Goal: Information Seeking & Learning: Learn about a topic

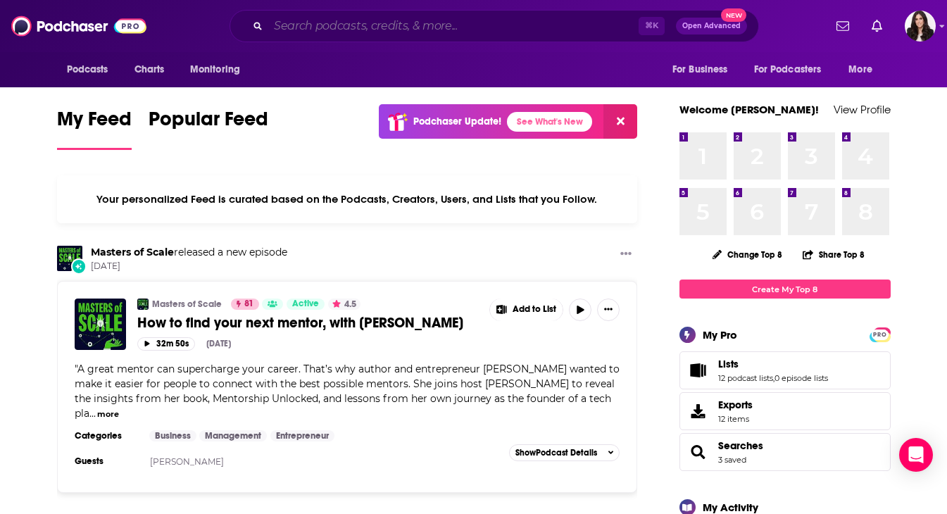
click at [359, 22] on input "Search podcasts, credits, & more..." at bounding box center [453, 26] width 370 height 23
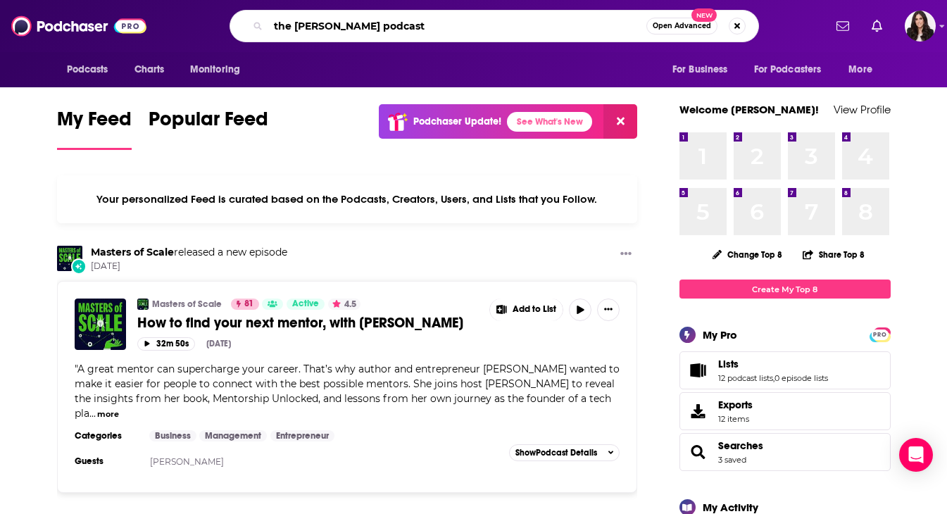
type input "the [PERSON_NAME] podcast"
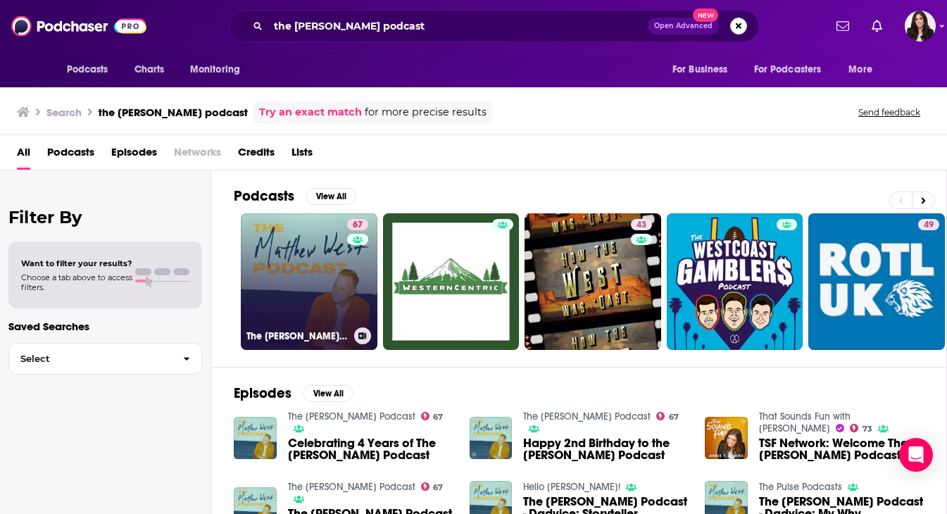
click at [295, 280] on link "67 The [PERSON_NAME] Podcast" at bounding box center [309, 281] width 137 height 137
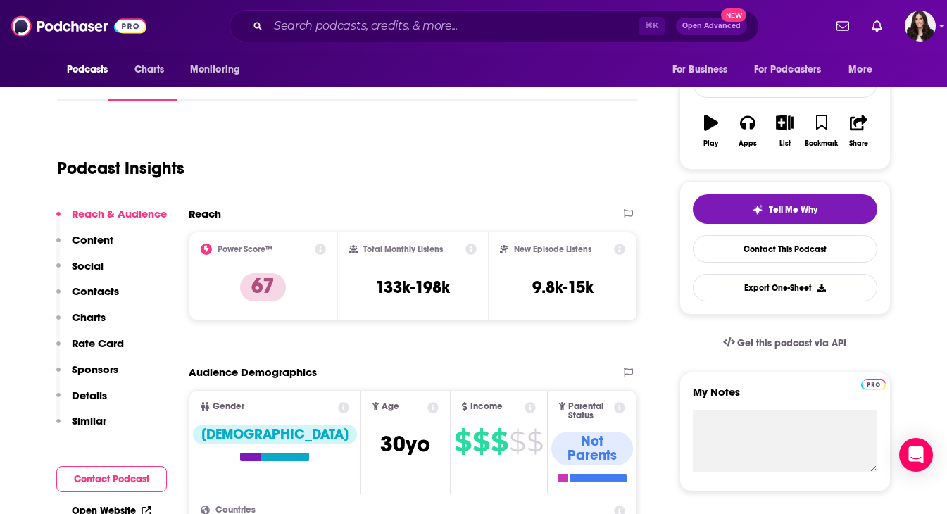
scroll to position [204, 0]
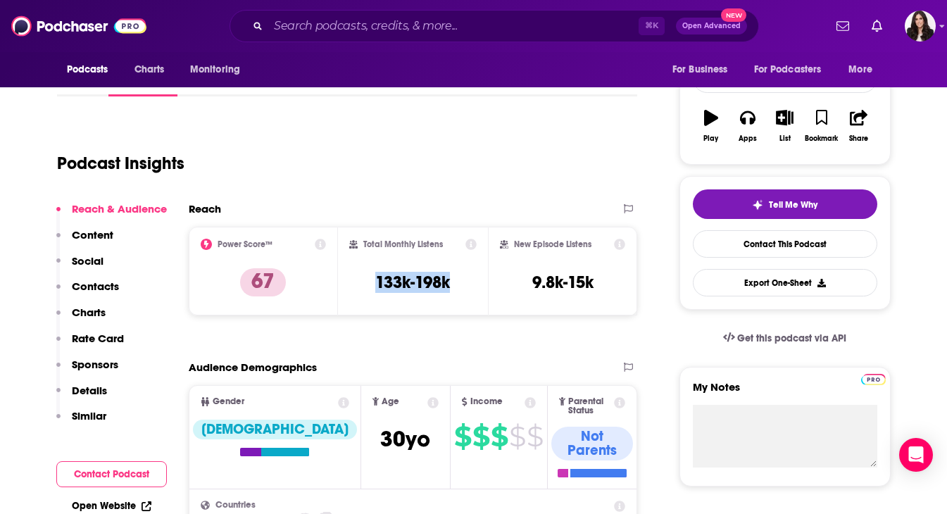
drag, startPoint x: 463, startPoint y: 282, endPoint x: 363, endPoint y: 282, distance: 100.0
click at [363, 282] on div "Total Monthly Listens 133k-198k" at bounding box center [412, 271] width 127 height 65
copy h3 "133k-198k"
drag, startPoint x: 594, startPoint y: 282, endPoint x: 511, endPoint y: 282, distance: 83.1
click at [511, 282] on div "New Episode Listens 9.8k-15k" at bounding box center [563, 271] width 126 height 65
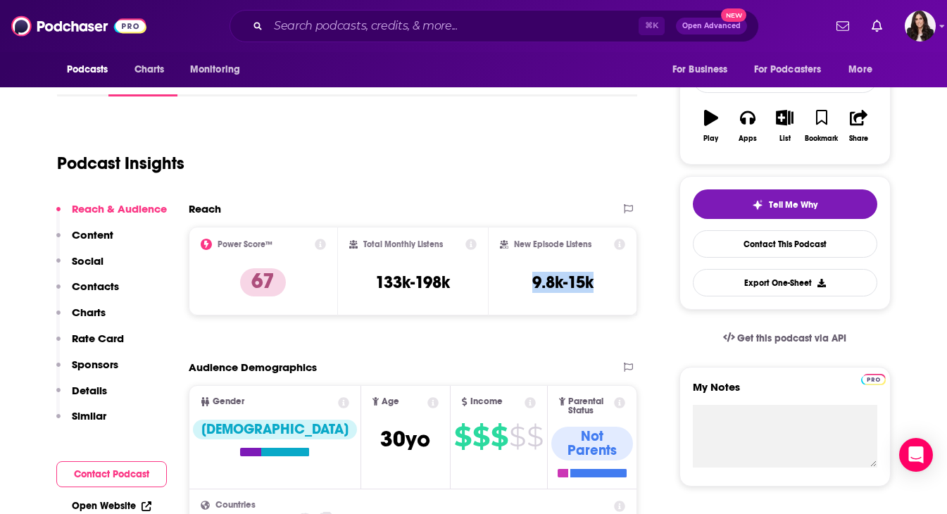
copy h3 "9.8k-15k"
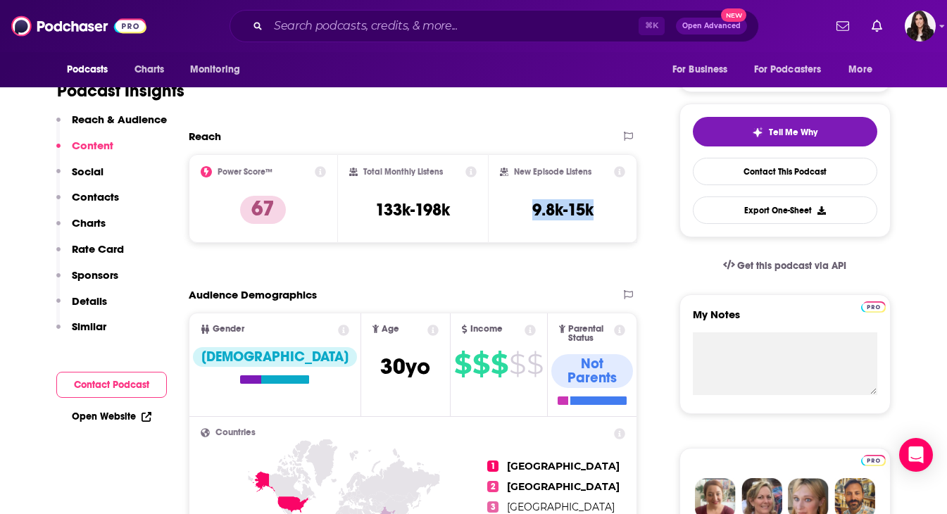
scroll to position [34, 0]
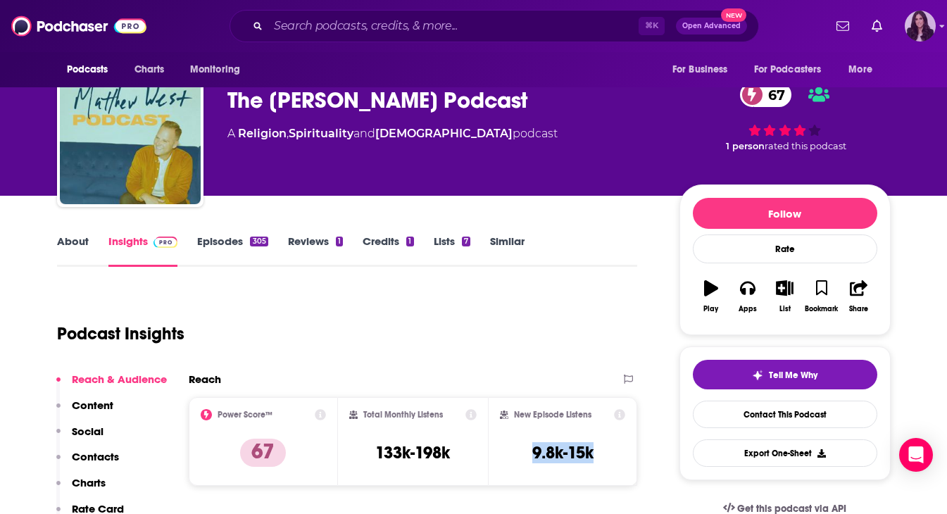
click at [940, 27] on icon "Show profile menu" at bounding box center [943, 26] width 6 height 8
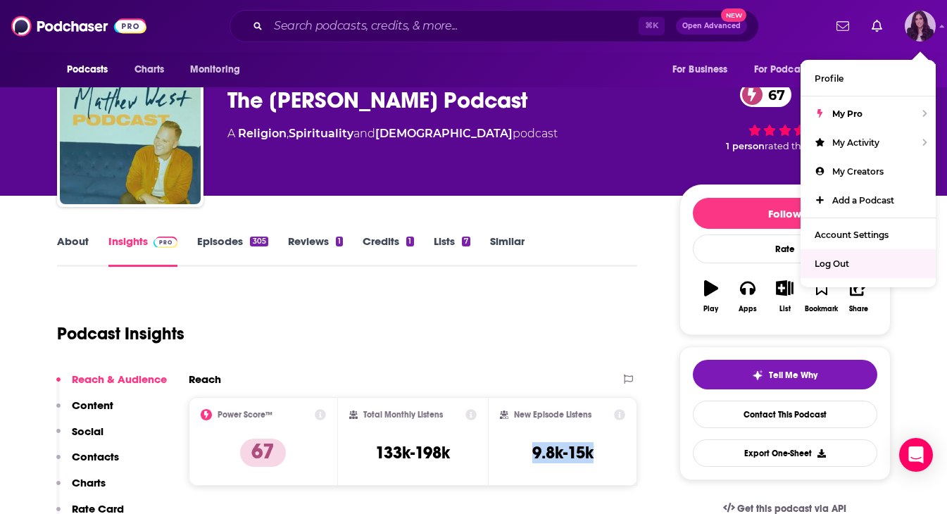
click at [828, 258] on span "Log Out" at bounding box center [832, 263] width 35 height 11
